Goal: Transaction & Acquisition: Purchase product/service

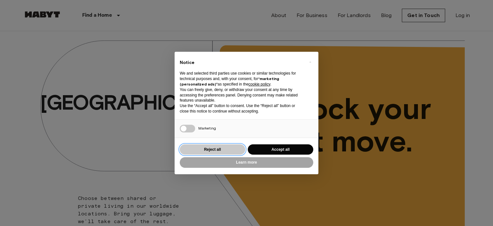
click at [199, 145] on button "Reject all" at bounding box center [212, 149] width 65 height 11
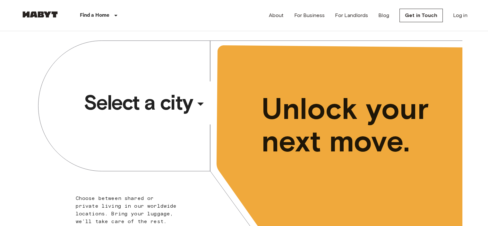
drag, startPoint x: 140, startPoint y: 88, endPoint x: 122, endPoint y: 100, distance: 21.4
click at [122, 100] on span "Select a city" at bounding box center [138, 103] width 109 height 26
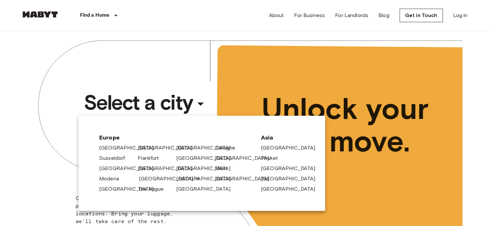
click at [148, 177] on link "[GEOGRAPHIC_DATA]" at bounding box center [169, 179] width 61 height 8
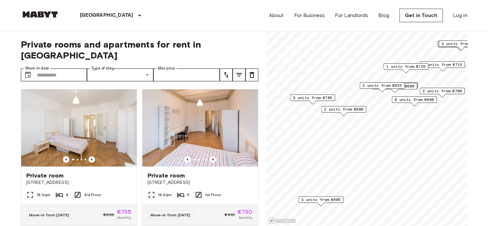
click at [310, 96] on span "3 units from €785" at bounding box center [312, 98] width 39 height 6
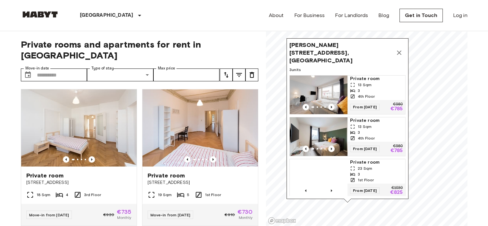
scroll to position [3, 0]
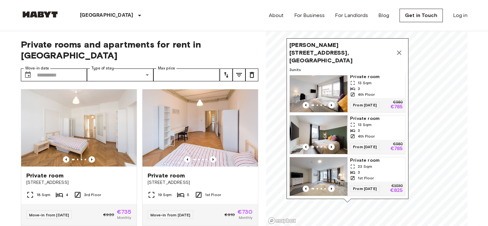
click at [362, 163] on span "23 Sqm" at bounding box center [365, 166] width 14 height 6
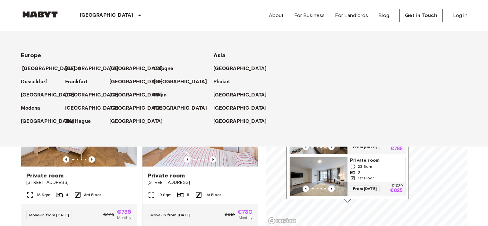
click at [29, 70] on p "[GEOGRAPHIC_DATA]" at bounding box center [49, 69] width 54 height 8
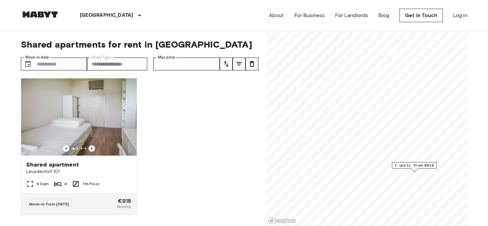
click at [413, 165] on span "1 units from €918" at bounding box center [414, 165] width 39 height 6
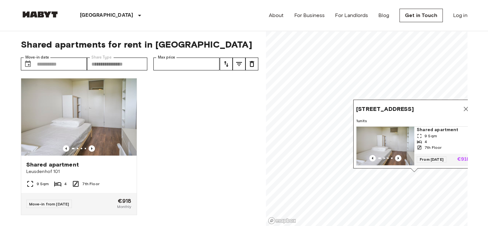
click at [379, 129] on img "Map marker" at bounding box center [386, 145] width 58 height 39
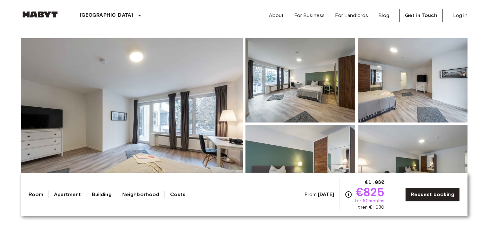
scroll to position [52, 0]
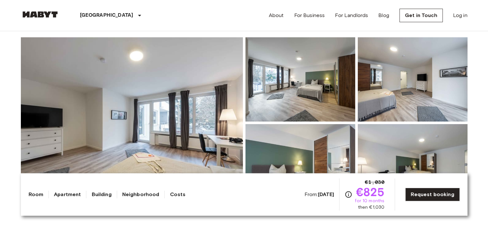
click at [109, 105] on img at bounding box center [132, 122] width 222 height 171
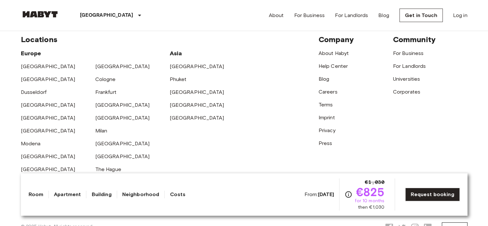
scroll to position [1414, 0]
click at [28, 153] on link "[GEOGRAPHIC_DATA]" at bounding box center [48, 156] width 55 height 6
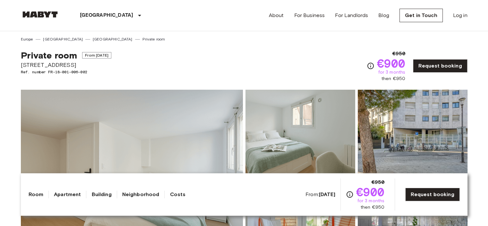
scroll to position [33, 0]
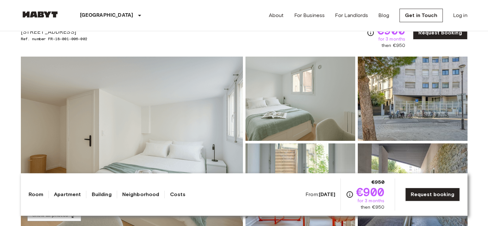
click at [75, 105] on img at bounding box center [132, 142] width 222 height 171
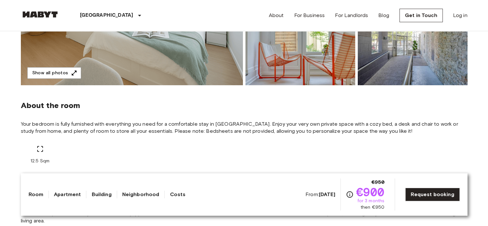
scroll to position [211, 0]
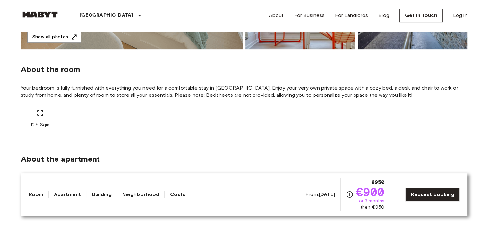
click at [223, 132] on div "About the room Your bedroom is fully furnished with everything you need for a c…" at bounding box center [244, 94] width 447 height 90
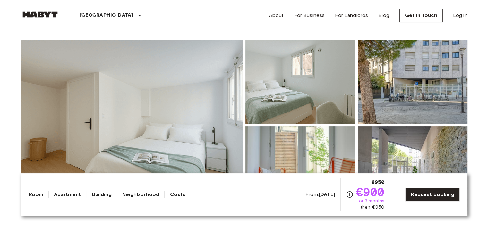
scroll to position [0, 0]
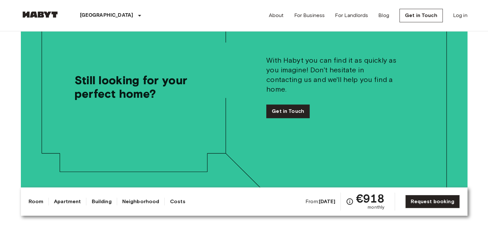
scroll to position [982, 0]
